Goal: Book appointment/travel/reservation

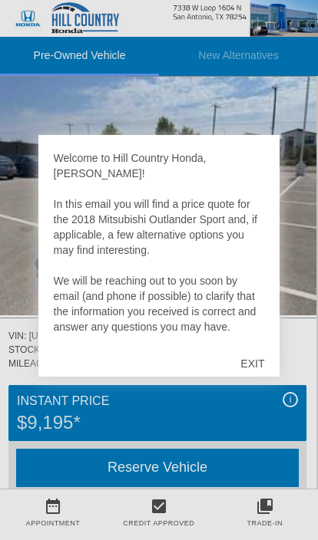
scroll to position [53, 2]
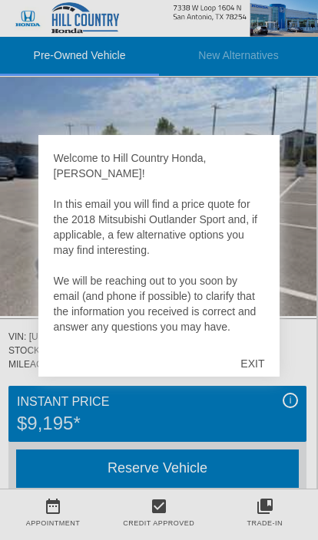
click at [265, 361] on div "EXIT" at bounding box center [252, 364] width 54 height 46
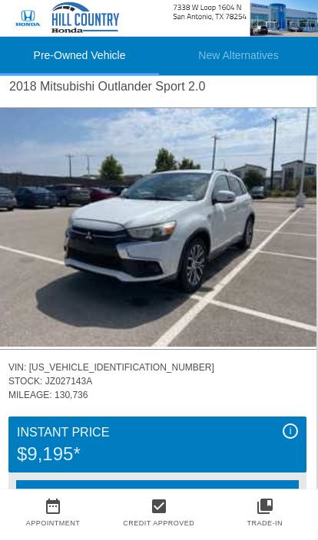
scroll to position [0, 2]
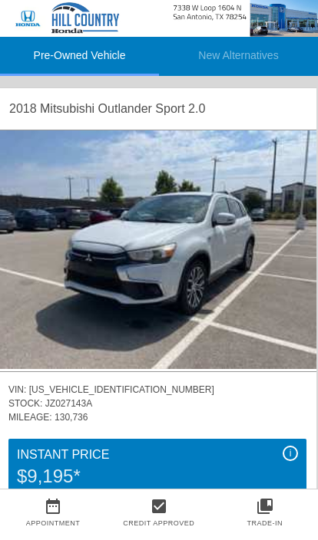
click at [211, 265] on img at bounding box center [157, 249] width 318 height 239
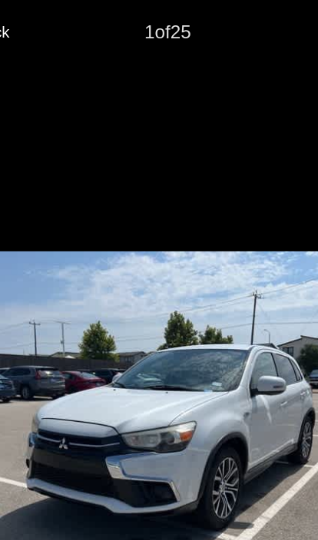
click at [32, 27] on span "Back" at bounding box center [43, 21] width 23 height 12
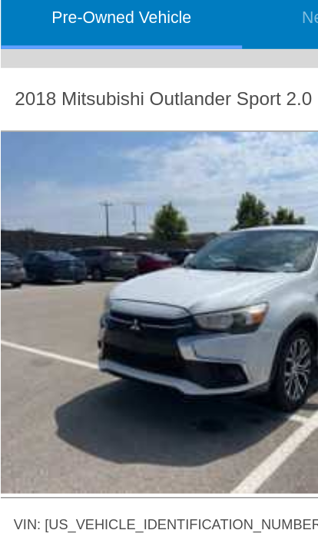
scroll to position [0, 0]
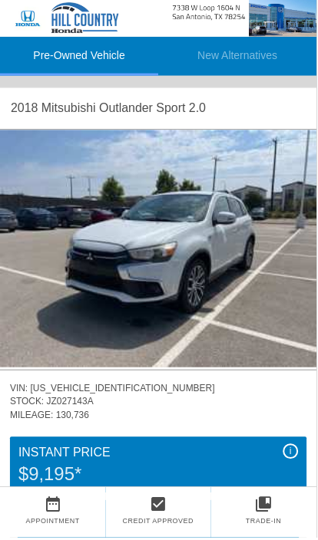
click at [226, 268] on img at bounding box center [159, 249] width 318 height 239
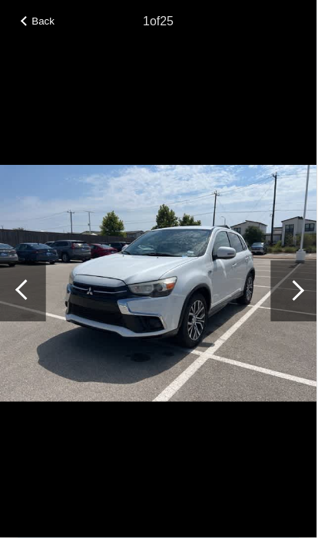
click at [302, 292] on div at bounding box center [295, 291] width 21 height 21
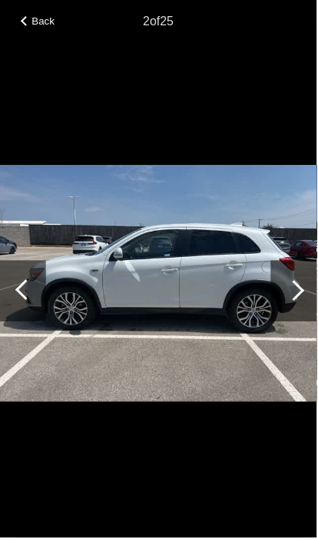
click at [299, 291] on div at bounding box center [295, 291] width 21 height 21
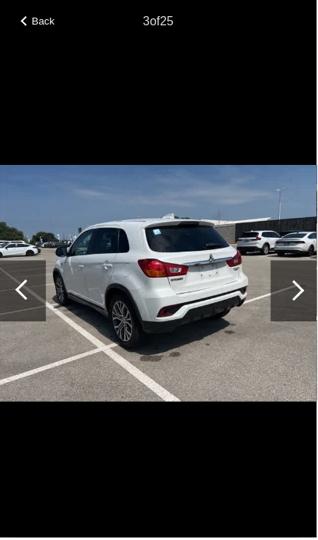
click at [298, 289] on div at bounding box center [295, 291] width 21 height 21
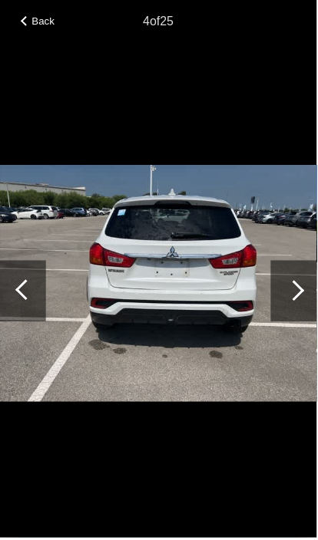
click at [303, 287] on div at bounding box center [294, 292] width 46 height 61
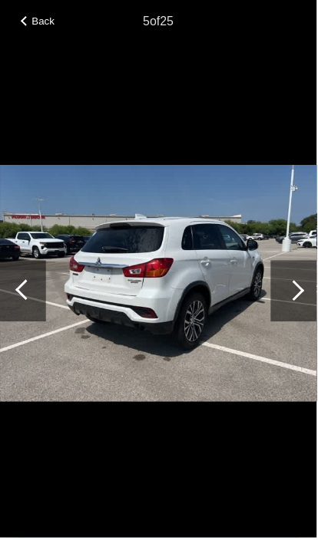
click at [303, 288] on div at bounding box center [294, 292] width 46 height 61
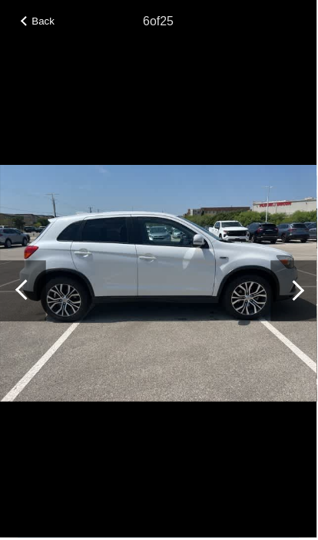
click at [300, 280] on div at bounding box center [294, 292] width 46 height 61
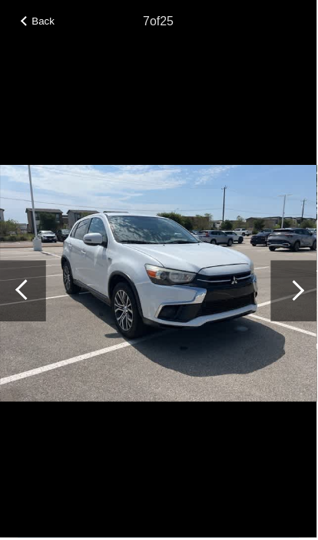
click at [307, 287] on div at bounding box center [294, 292] width 46 height 61
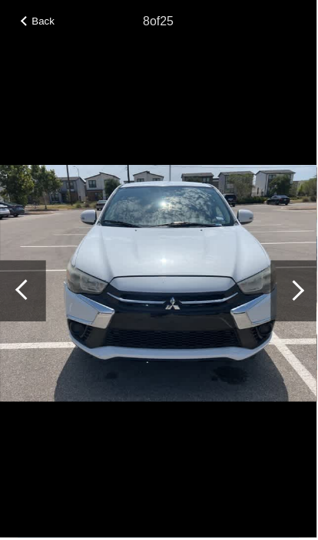
click at [302, 285] on div at bounding box center [294, 292] width 46 height 61
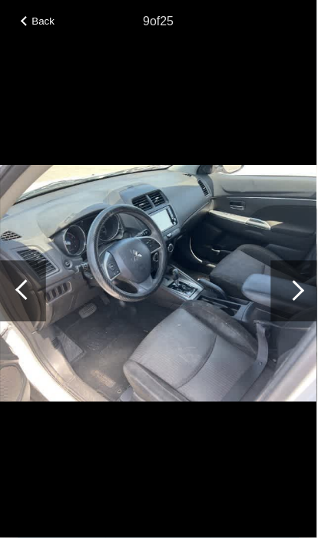
click at [306, 286] on div at bounding box center [294, 292] width 46 height 61
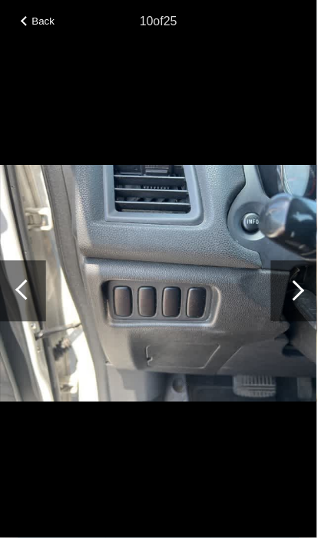
click at [303, 297] on div at bounding box center [294, 292] width 46 height 61
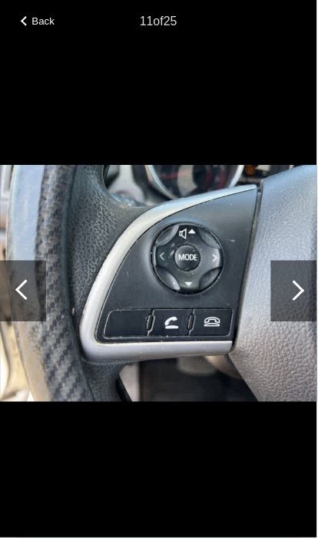
click at [306, 291] on div at bounding box center [294, 292] width 46 height 61
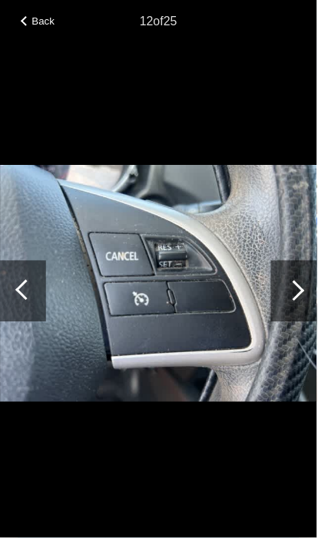
click at [297, 295] on div at bounding box center [295, 291] width 21 height 21
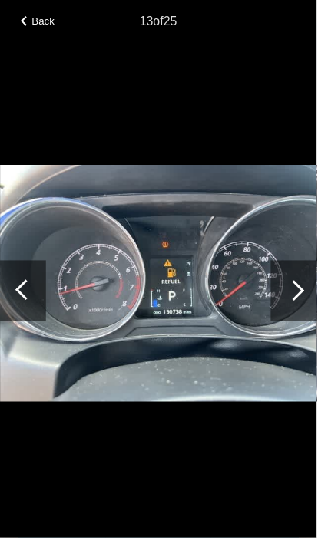
click at [306, 287] on div at bounding box center [294, 292] width 46 height 61
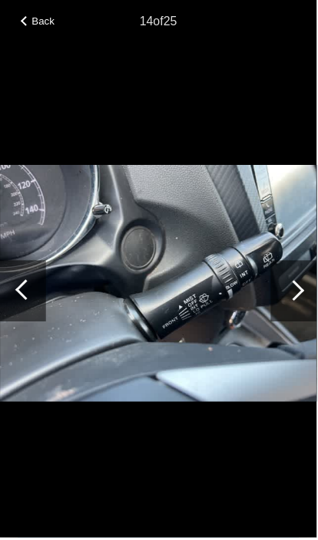
click at [308, 290] on div at bounding box center [294, 292] width 46 height 61
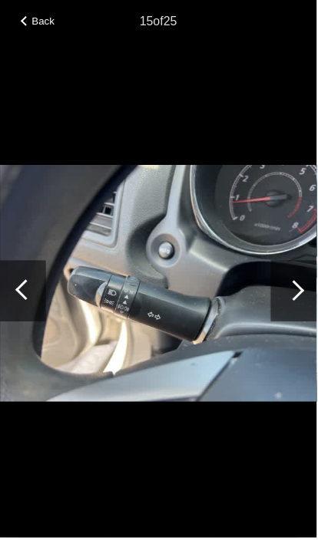
click at [307, 292] on div at bounding box center [294, 292] width 46 height 61
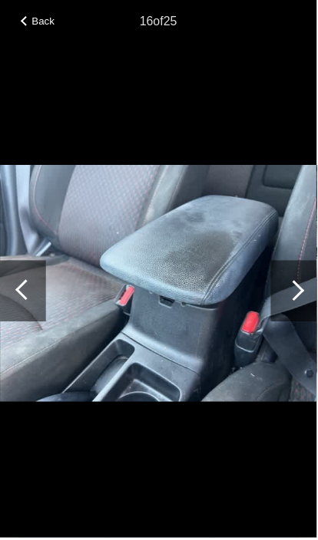
click at [307, 291] on div at bounding box center [294, 292] width 46 height 61
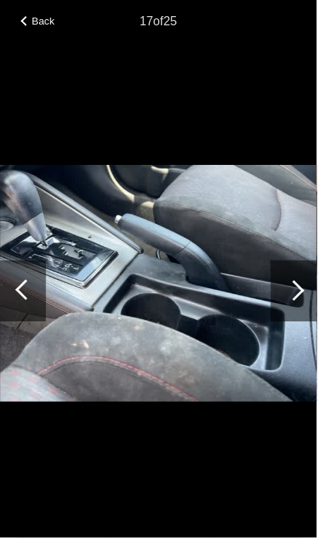
click at [306, 300] on div at bounding box center [294, 292] width 46 height 61
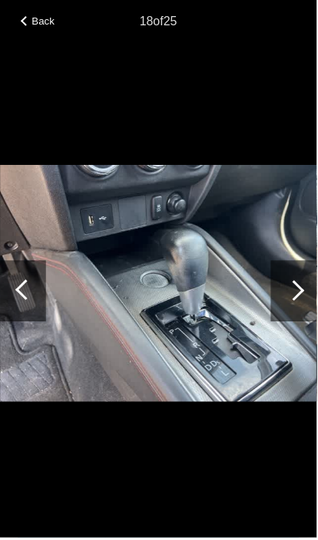
click at [308, 289] on div at bounding box center [294, 292] width 46 height 61
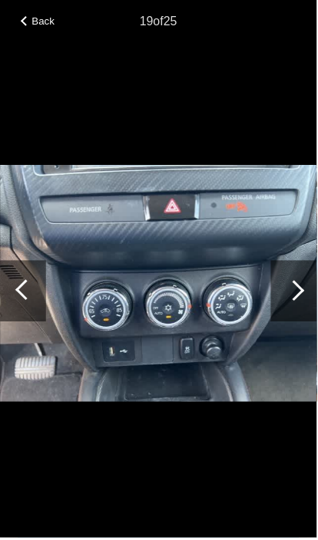
click at [308, 289] on div at bounding box center [294, 292] width 46 height 61
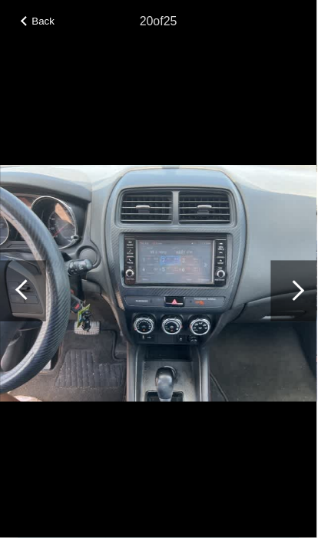
click at [306, 287] on div at bounding box center [294, 292] width 46 height 61
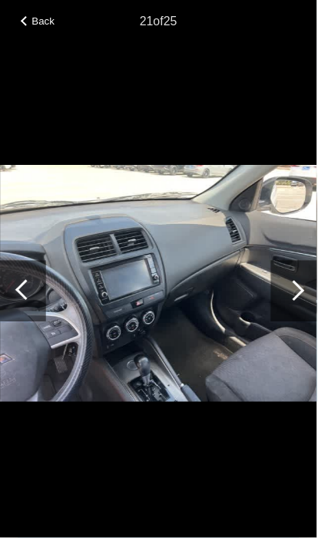
click at [303, 288] on div at bounding box center [294, 292] width 46 height 61
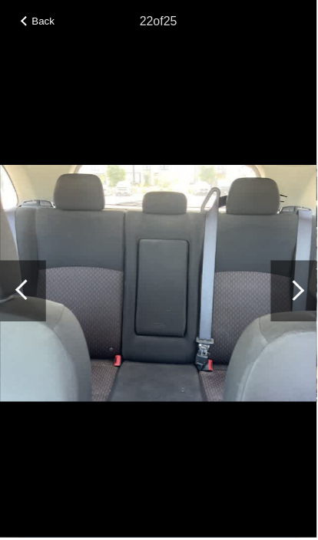
click at [301, 293] on div at bounding box center [295, 291] width 21 height 21
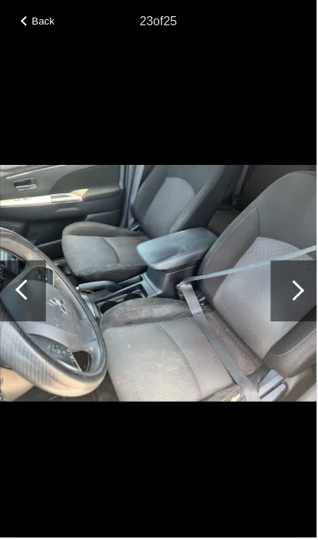
click at [307, 291] on div at bounding box center [294, 292] width 46 height 61
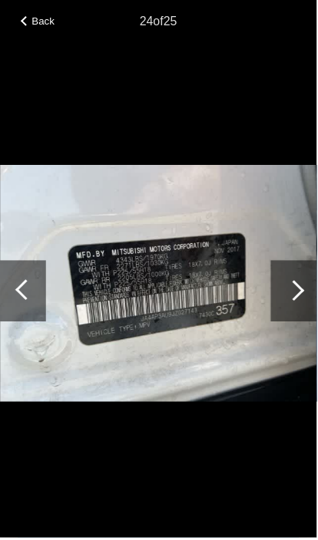
click at [305, 289] on div at bounding box center [294, 292] width 46 height 61
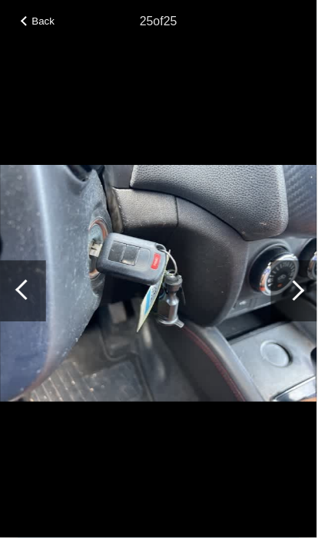
click at [307, 292] on div at bounding box center [294, 292] width 46 height 61
click at [303, 287] on div at bounding box center [294, 292] width 46 height 61
click at [298, 290] on div at bounding box center [295, 291] width 21 height 21
click at [302, 291] on div at bounding box center [295, 291] width 21 height 21
click at [296, 300] on div at bounding box center [295, 291] width 21 height 21
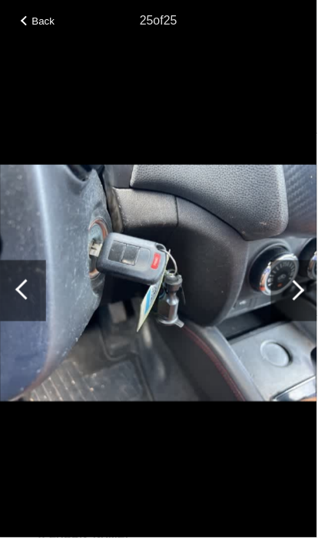
scroll to position [909, 0]
click at [31, 23] on div "Back" at bounding box center [38, 19] width 77 height 8
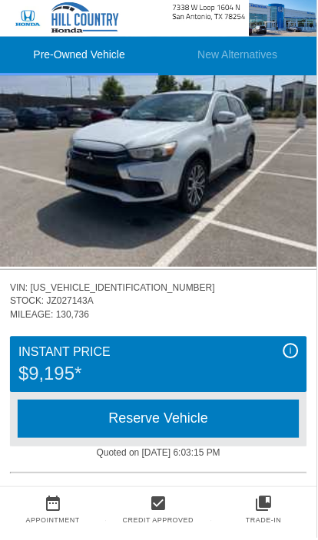
scroll to position [101, 0]
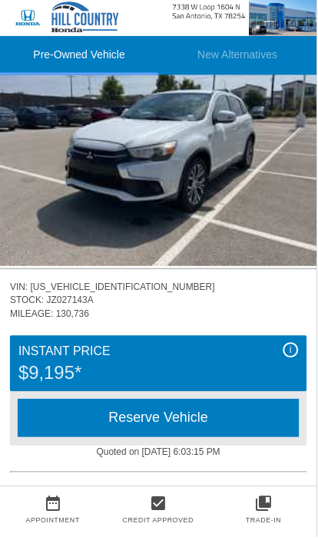
click at [228, 430] on div "Reserve Vehicle" at bounding box center [159, 420] width 282 height 38
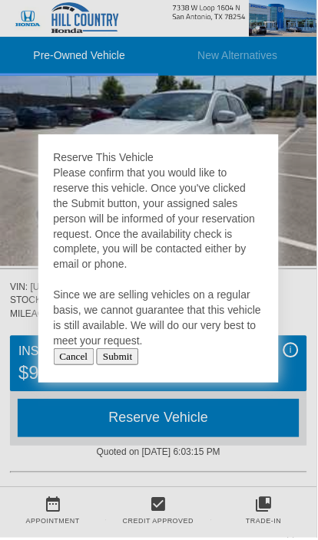
click at [139, 366] on input "Submit" at bounding box center [118, 358] width 42 height 17
click at [133, 357] on input "Submit" at bounding box center [118, 358] width 42 height 17
click at [139, 357] on input "Submit" at bounding box center [118, 358] width 42 height 17
click at [139, 359] on input "Submit" at bounding box center [118, 358] width 42 height 17
click at [139, 362] on input "Submit" at bounding box center [118, 358] width 42 height 17
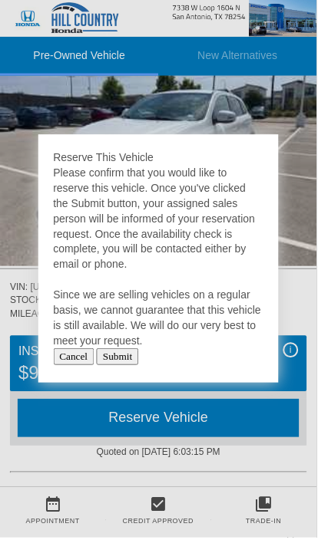
click at [139, 352] on input "Submit" at bounding box center [118, 358] width 42 height 17
click at [139, 355] on input "Submit" at bounding box center [118, 358] width 42 height 17
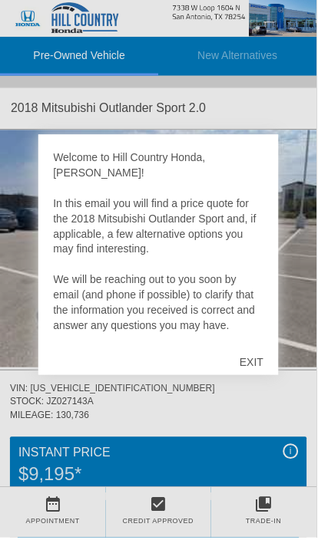
click at [267, 365] on div "EXIT" at bounding box center [252, 364] width 54 height 46
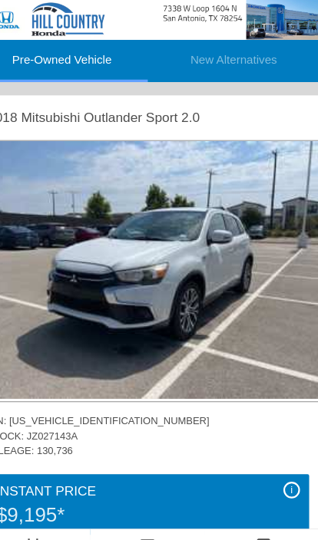
click at [226, 257] on img at bounding box center [159, 249] width 318 height 239
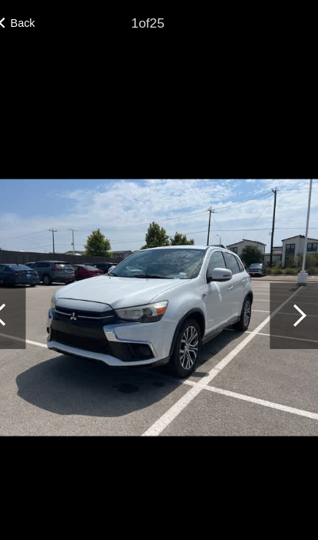
scroll to position [0, 2]
